Goal: Task Accomplishment & Management: Complete application form

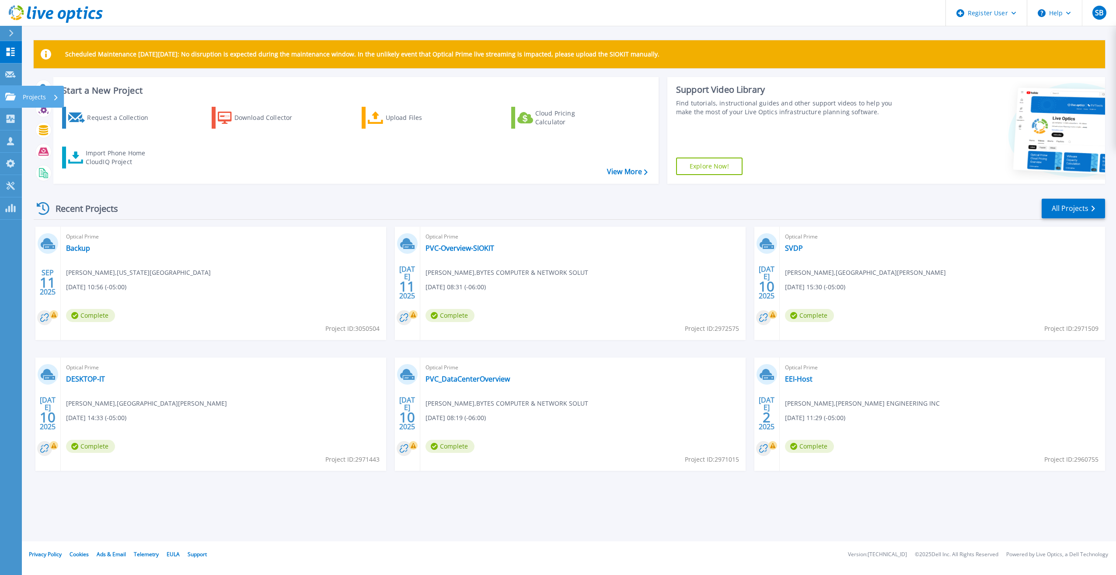
click at [16, 104] on link "Projects Projects" at bounding box center [11, 97] width 22 height 22
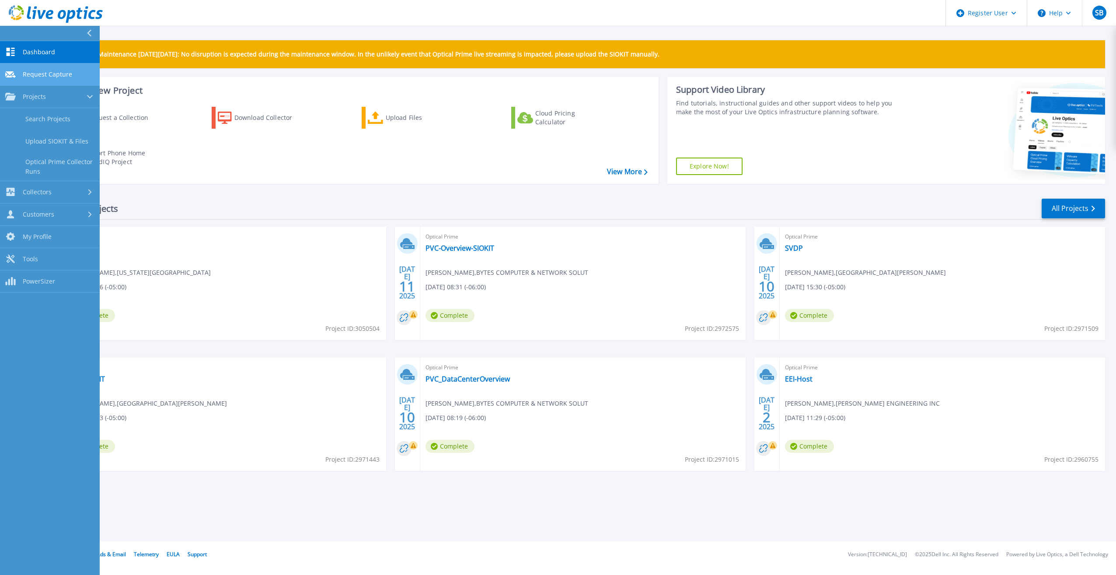
click at [50, 72] on span "Request Capture" at bounding box center [47, 74] width 49 height 8
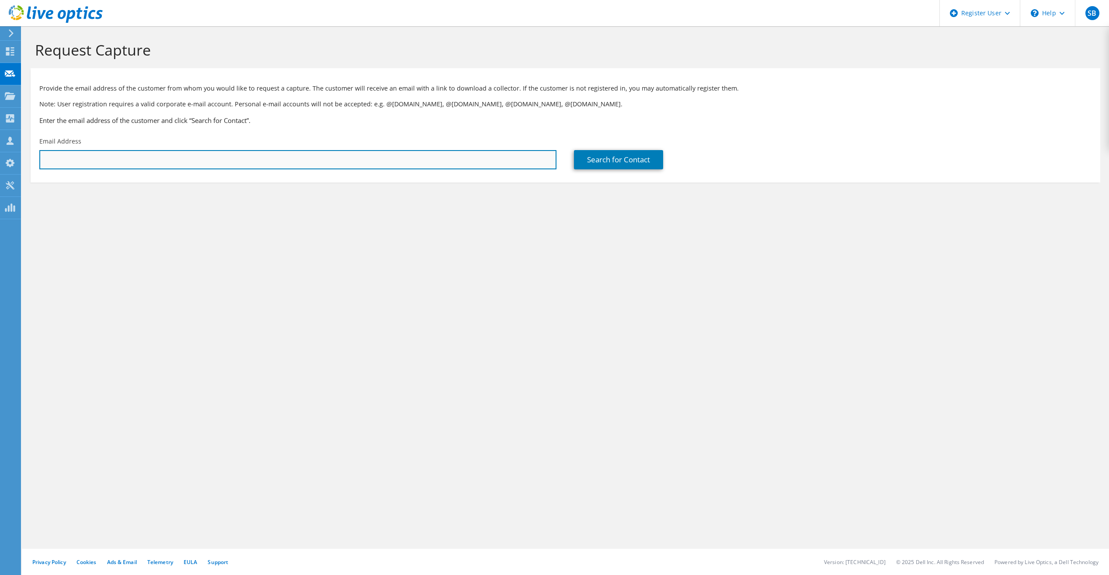
click at [80, 162] on input "text" at bounding box center [297, 159] width 517 height 19
paste input "[PERSON_NAME][EMAIL_ADDRESS][DOMAIN_NAME]"
type input "[PERSON_NAME][EMAIL_ADDRESS][DOMAIN_NAME]"
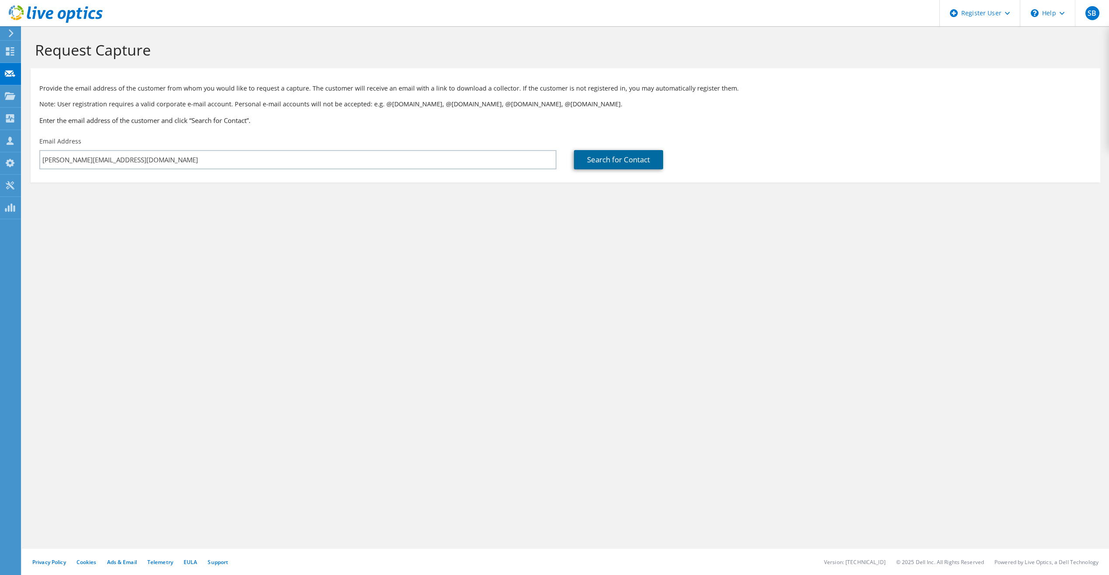
click at [581, 156] on link "Search for Contact" at bounding box center [618, 159] width 89 height 19
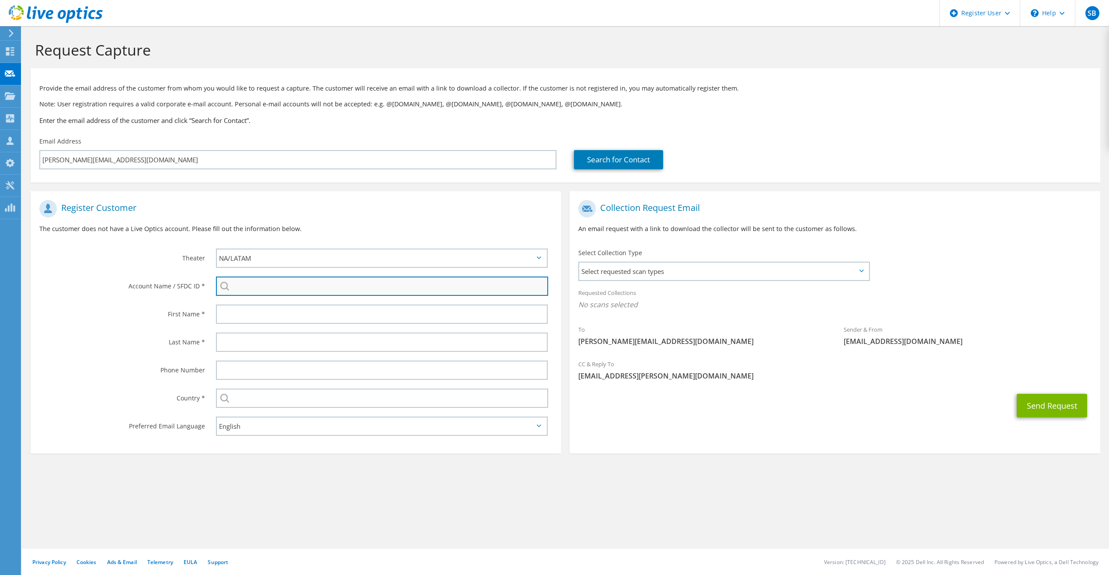
click at [248, 282] on input "search" at bounding box center [382, 285] width 332 height 19
click at [295, 283] on input "rose wild" at bounding box center [382, 285] width 332 height 19
paste input "82710153"
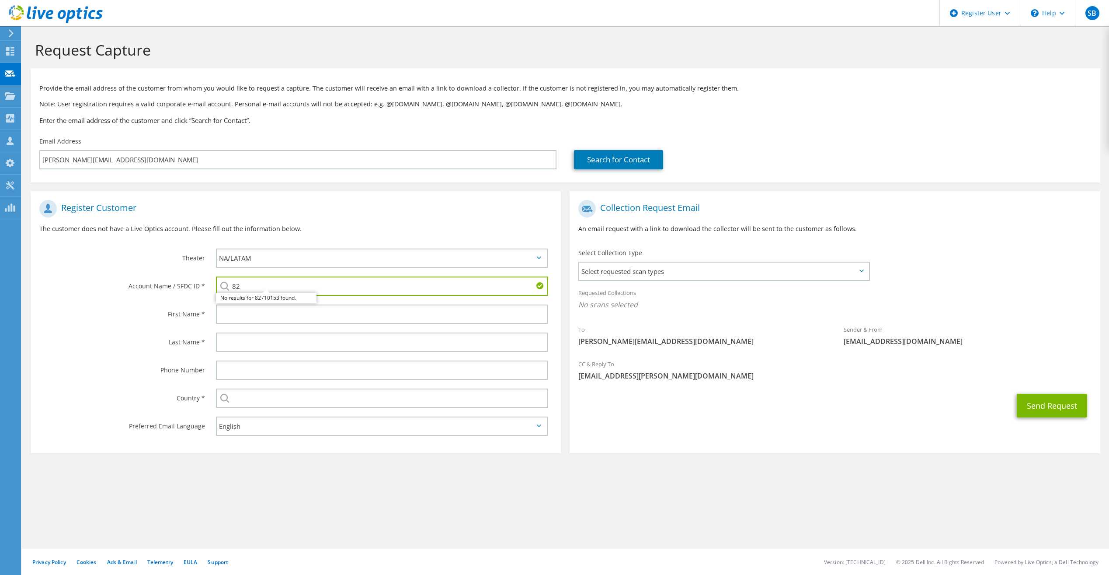
type input "8"
click at [311, 311] on li "ROSE WILD ENTERTAINMENT LLC : 2072509767" at bounding box center [278, 308] width 125 height 10
type input "ROSE WILD ENTERTAINMENT LLC : 2072509767"
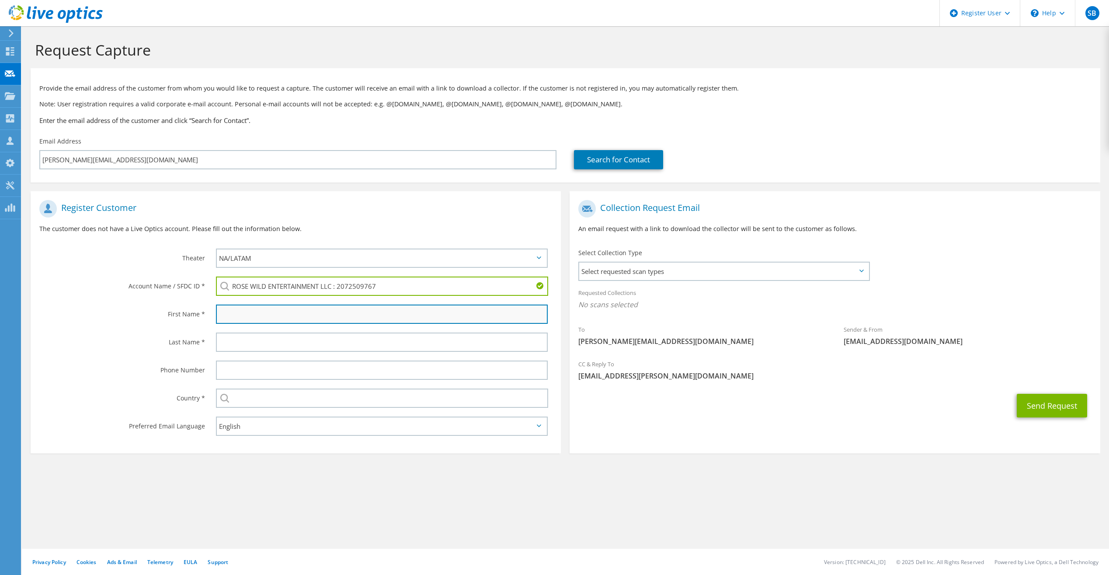
click at [308, 317] on input "text" at bounding box center [382, 313] width 332 height 19
type input "[PERSON_NAME]"
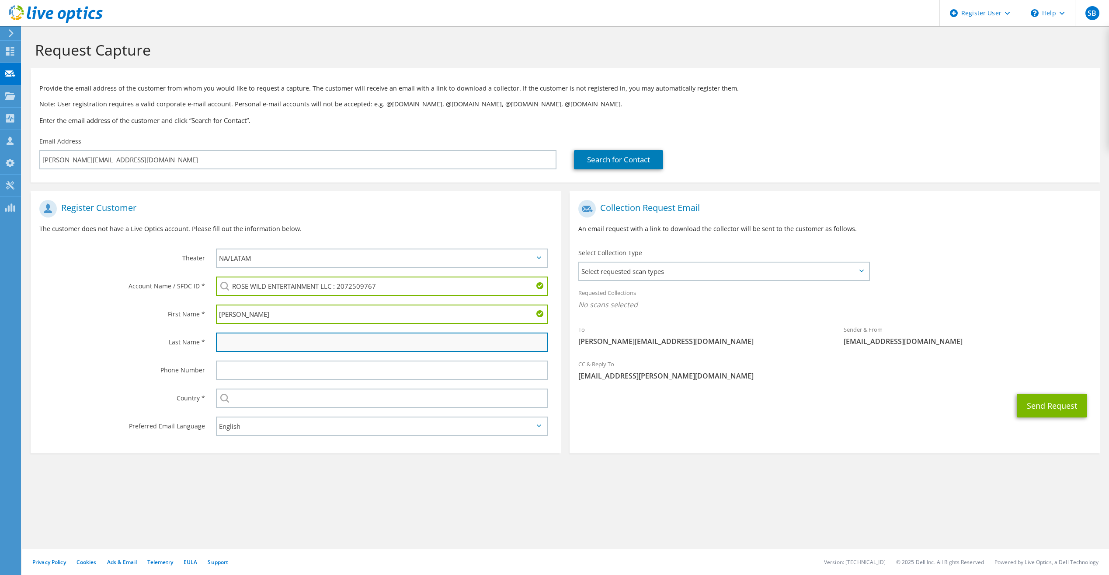
click at [289, 338] on input "text" at bounding box center [382, 341] width 332 height 19
type input "Miles"
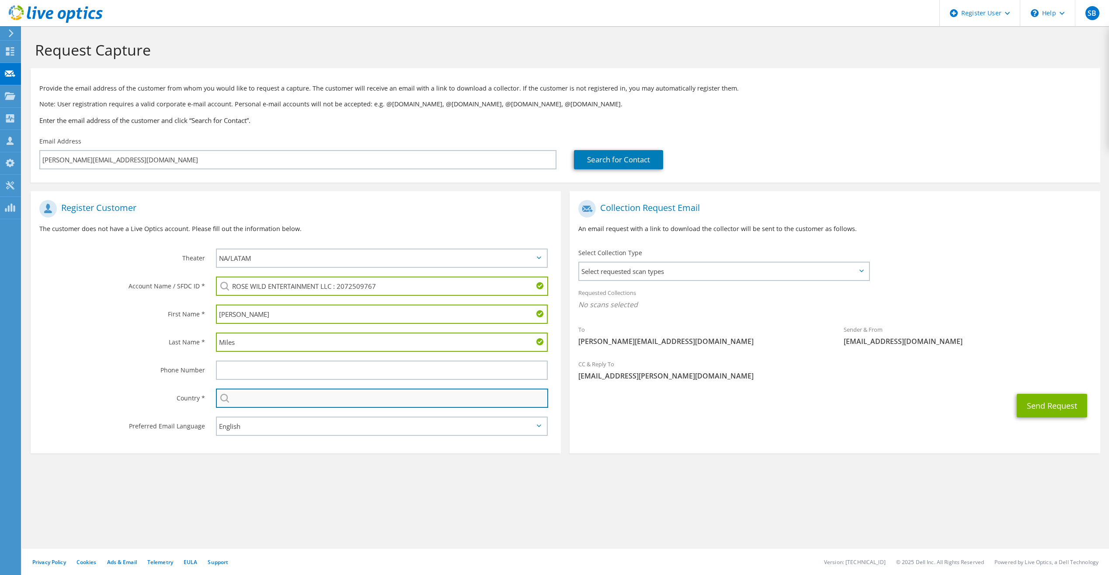
click at [284, 403] on input "text" at bounding box center [382, 397] width 332 height 19
type input "united state"
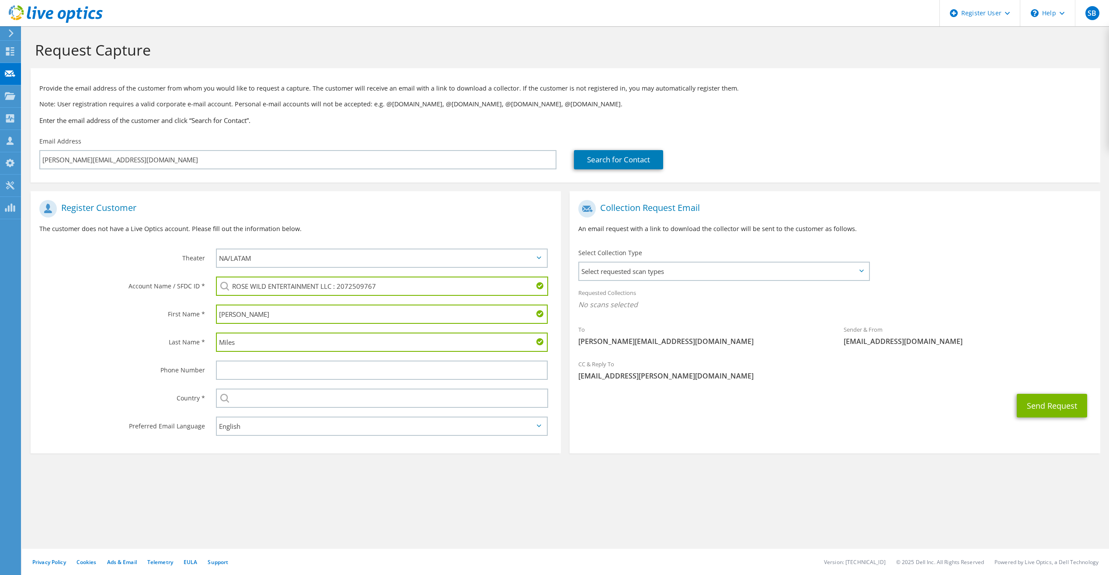
click at [520, 497] on div "Request Capture Provide the email address of the customer from whom you would l…" at bounding box center [565, 300] width 1087 height 548
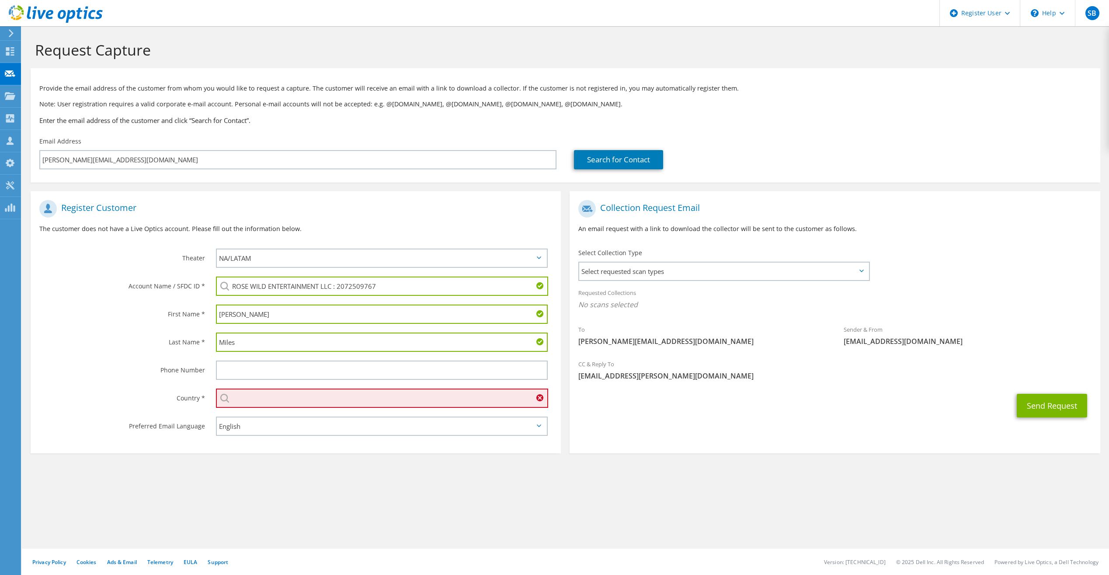
click at [272, 397] on input "text" at bounding box center [382, 397] width 332 height 19
type input "[GEOGRAPHIC_DATA]"
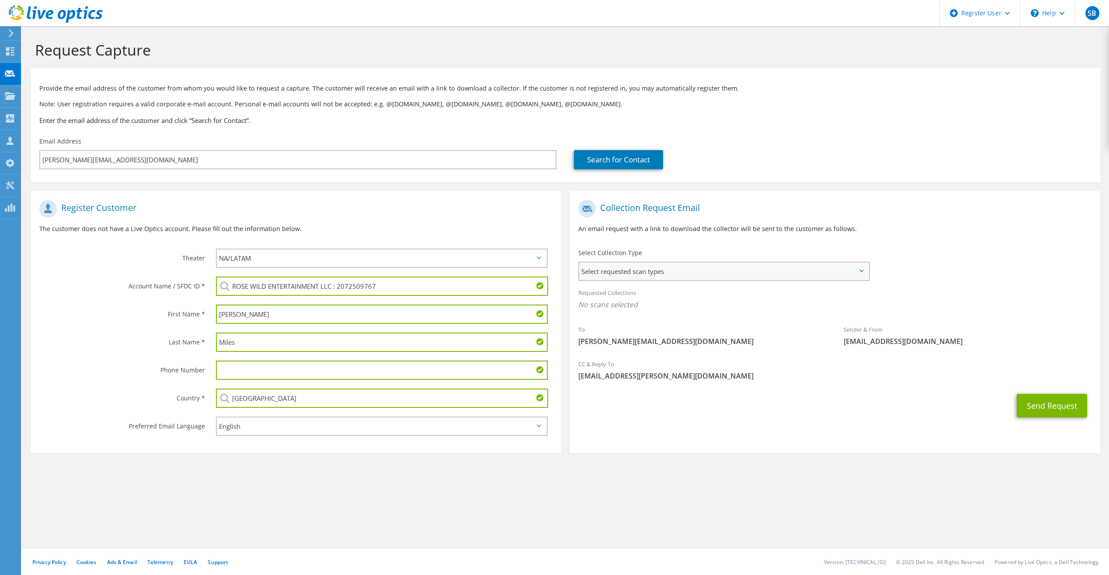
click at [709, 264] on span "Select requested scan types" at bounding box center [723, 270] width 289 height 17
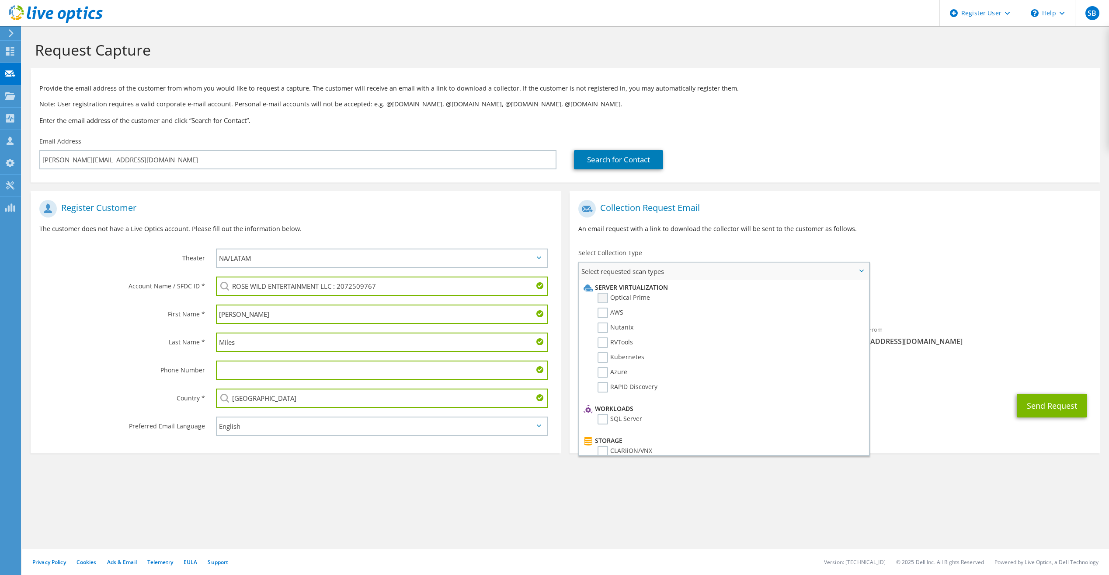
click at [617, 296] on label "Optical Prime" at bounding box center [624, 298] width 52 height 10
click at [0, 0] on input "Optical Prime" at bounding box center [0, 0] width 0 height 0
click at [1001, 285] on div "Requested Collections No scans selected Optical Prime" at bounding box center [835, 300] width 530 height 35
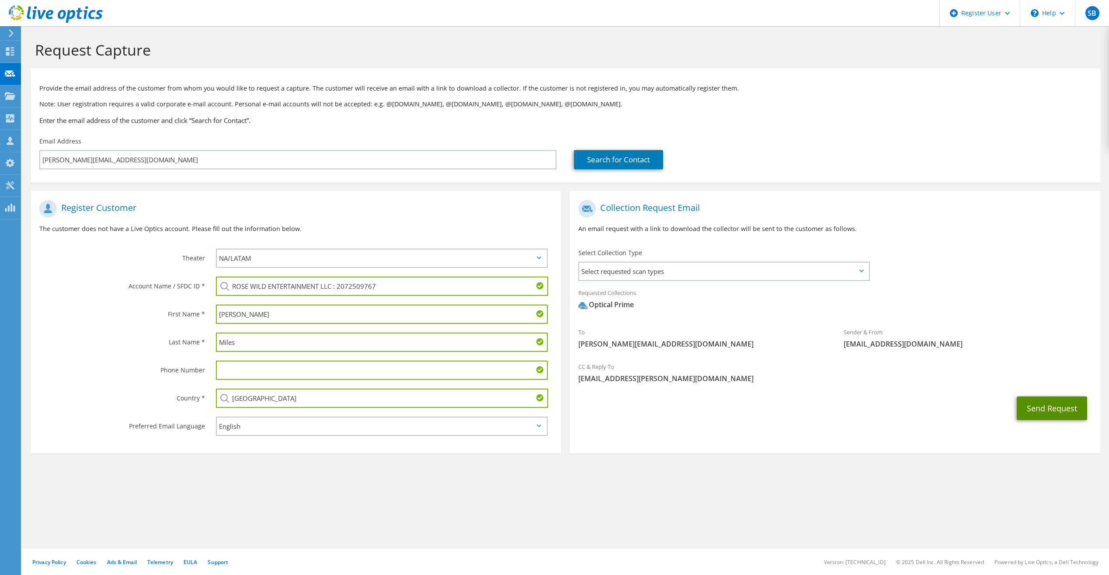
click at [1037, 408] on button "Send Request" at bounding box center [1052, 408] width 70 height 24
